Goal: Transaction & Acquisition: Obtain resource

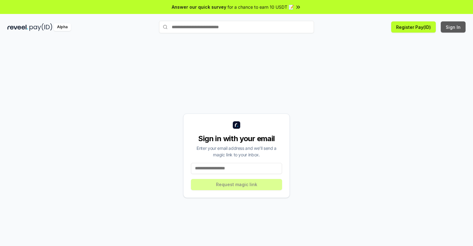
click at [453, 27] on button "Sign In" at bounding box center [453, 26] width 25 height 11
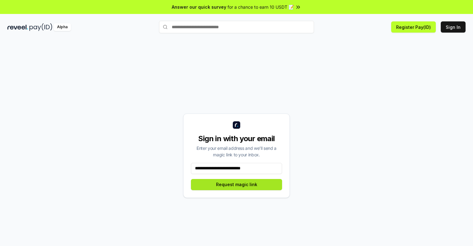
type input "**********"
click at [236, 184] on button "Request magic link" at bounding box center [236, 184] width 91 height 11
